Goal: Task Accomplishment & Management: Complete application form

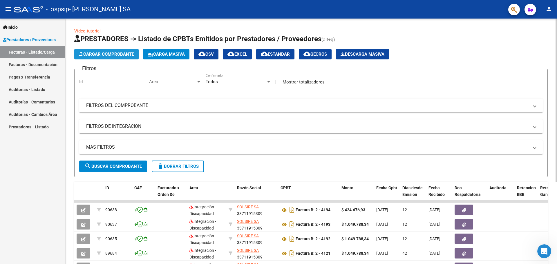
click at [116, 56] on span "Cargar Comprobante" at bounding box center [106, 54] width 55 height 5
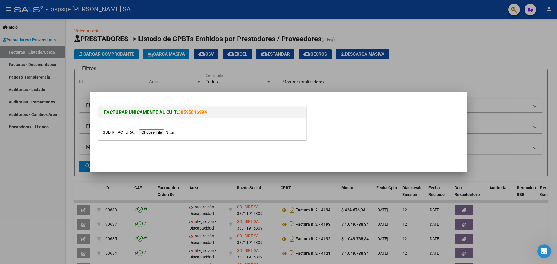
click at [161, 133] on input "file" at bounding box center [139, 132] width 73 height 6
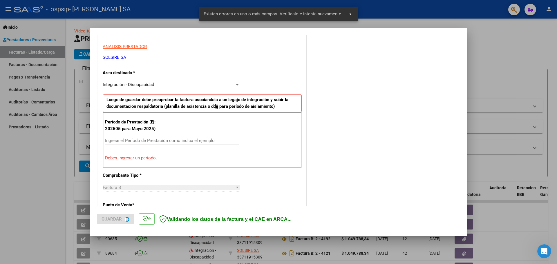
scroll to position [105, 0]
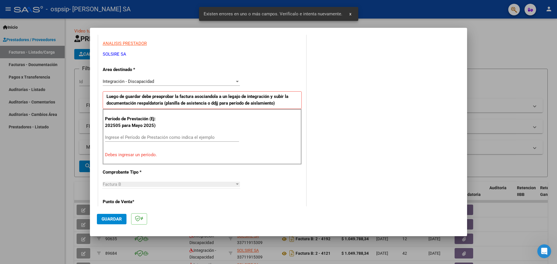
click at [165, 135] on input "Ingrese el Período de Prestación como indica el ejemplo" at bounding box center [172, 137] width 134 height 5
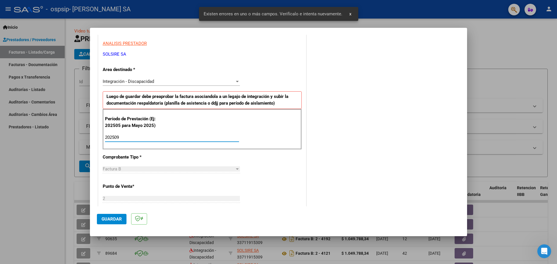
type input "202509"
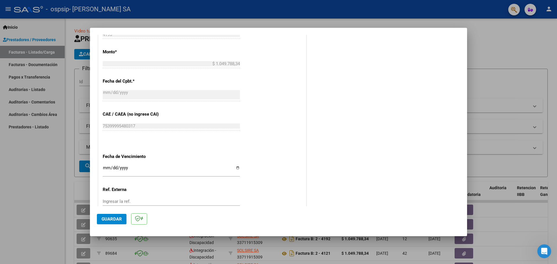
scroll to position [339, 0]
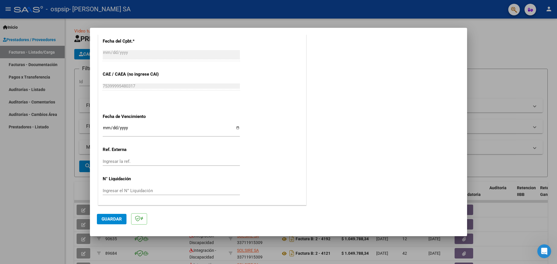
click at [235, 128] on input "Ingresar la fecha" at bounding box center [171, 130] width 137 height 9
type input "[DATE]"
click at [116, 218] on span "Guardar" at bounding box center [112, 219] width 20 height 5
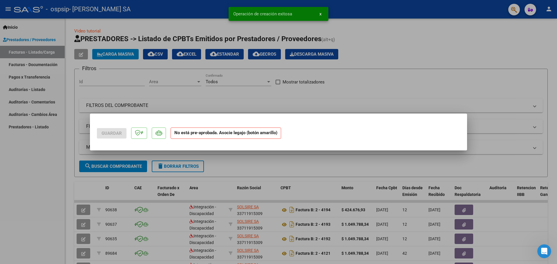
scroll to position [0, 0]
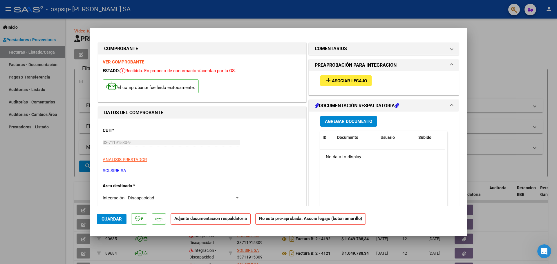
click at [345, 81] on span "Asociar Legajo" at bounding box center [349, 80] width 35 height 5
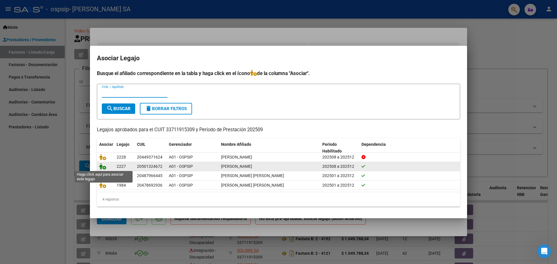
click at [103, 166] on icon at bounding box center [102, 166] width 7 height 6
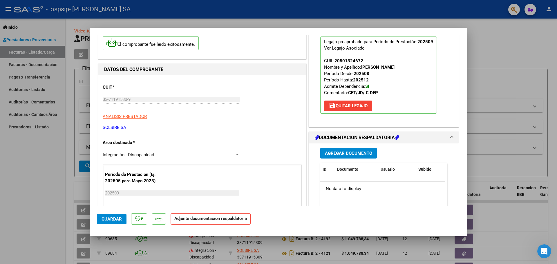
scroll to position [48, 0]
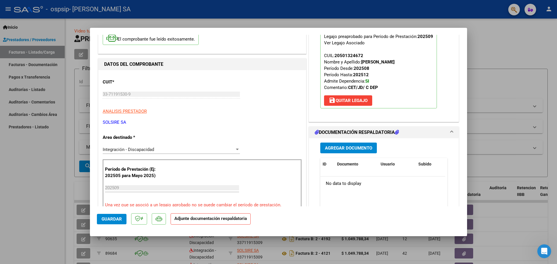
click at [342, 149] on span "Agregar Documento" at bounding box center [348, 148] width 47 height 5
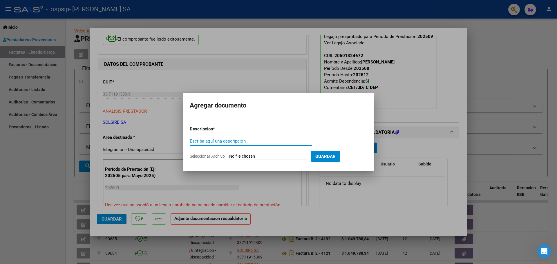
click at [222, 140] on input "Escriba aquí una descripcion" at bounding box center [251, 141] width 122 height 5
type input "PLANILLA ASISTENCIA"
click at [238, 152] on form "Descripcion * PLANILLA ASISTENCIA Escriba aquí una descripcion Seleccionar Arch…" at bounding box center [279, 143] width 178 height 42
click at [244, 156] on input "Seleccionar Archivo" at bounding box center [267, 157] width 77 height 6
type input "C:\fakepath\[PERSON_NAME] ASITENCIA CET [DATE].pdf"
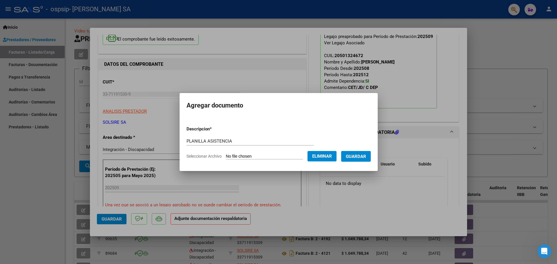
click at [361, 156] on span "Guardar" at bounding box center [356, 156] width 20 height 5
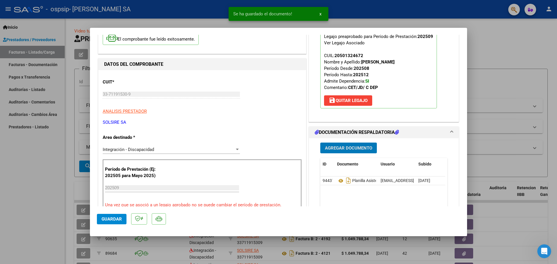
click at [114, 216] on button "Guardar" at bounding box center [112, 219] width 30 height 10
click at [486, 75] on div at bounding box center [278, 132] width 557 height 264
type input "$ 0,00"
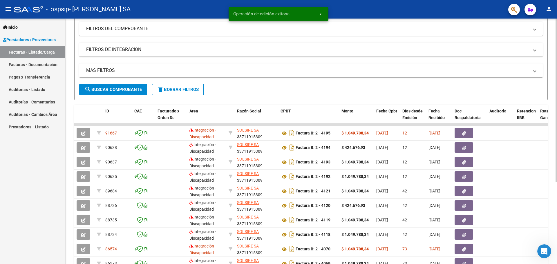
scroll to position [87, 0]
